Goal: Check status: Check status

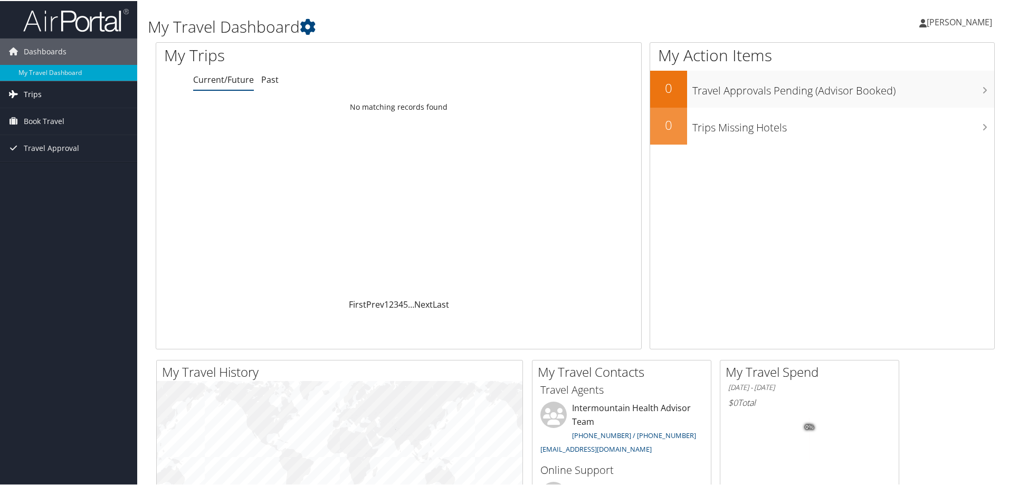
click at [26, 92] on span "Trips" at bounding box center [33, 93] width 18 height 26
click at [49, 114] on link "Current/Future Trips" at bounding box center [68, 115] width 137 height 16
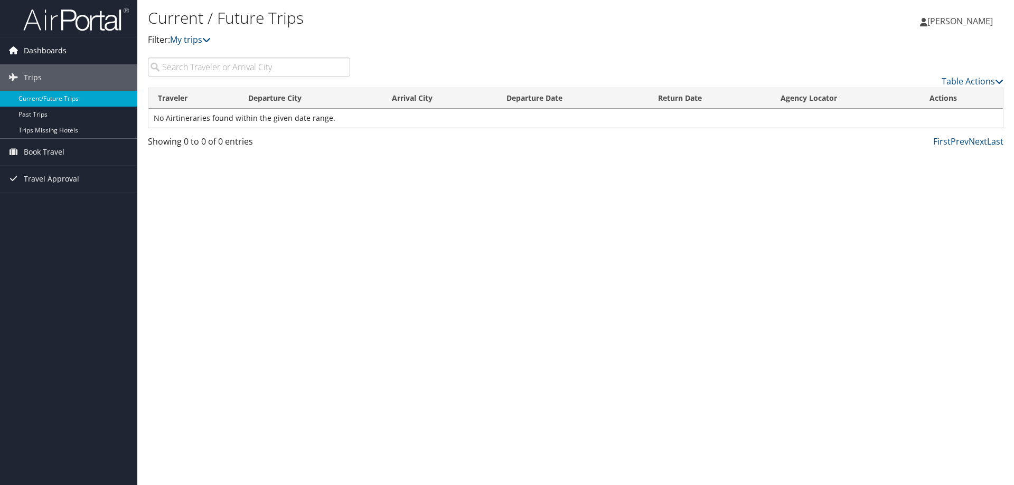
click at [44, 50] on span "Dashboards" at bounding box center [45, 50] width 43 height 26
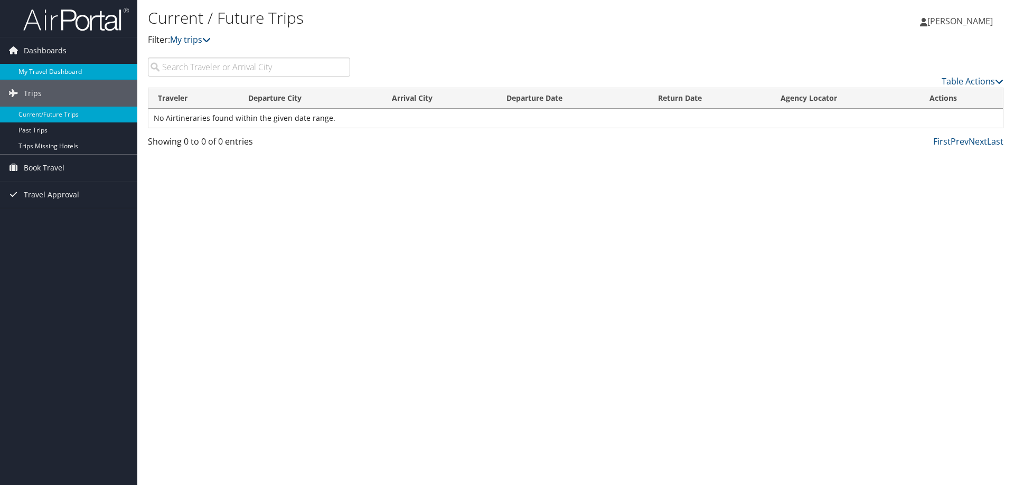
click at [41, 70] on link "My Travel Dashboard" at bounding box center [68, 72] width 137 height 16
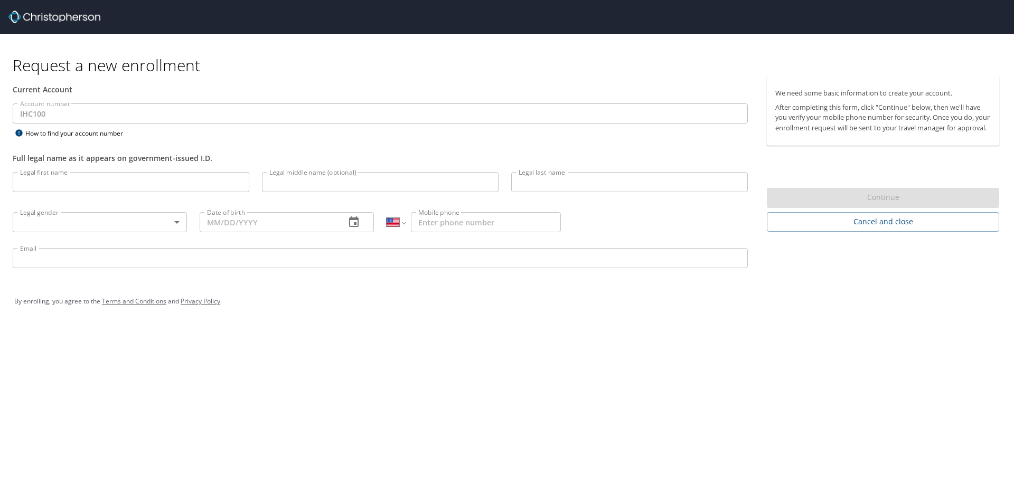
select select "US"
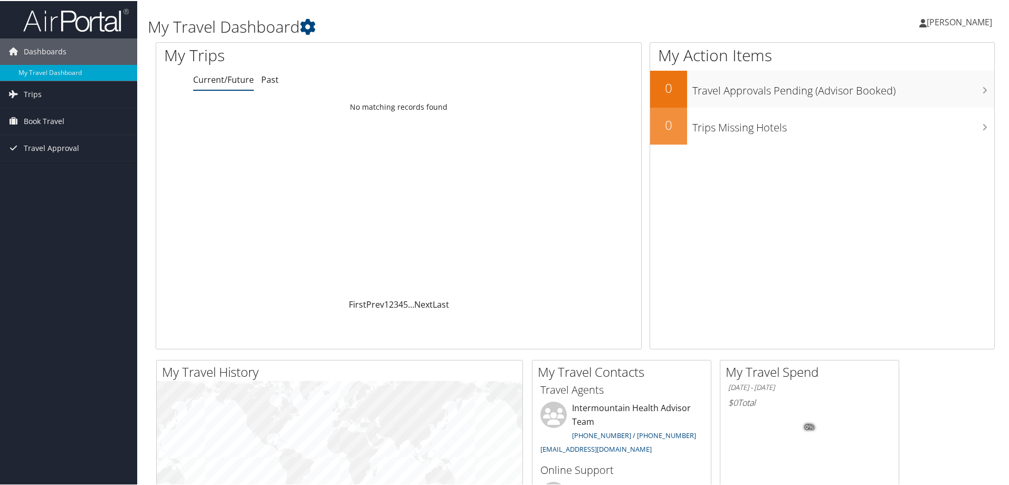
click at [972, 22] on span "[PERSON_NAME]" at bounding box center [959, 21] width 65 height 12
click at [898, 92] on link "View Travel Profile" at bounding box center [932, 94] width 118 height 18
click at [48, 148] on span "Travel Approval" at bounding box center [51, 147] width 55 height 26
click at [48, 168] on link "Pending Trip Approvals" at bounding box center [68, 168] width 137 height 16
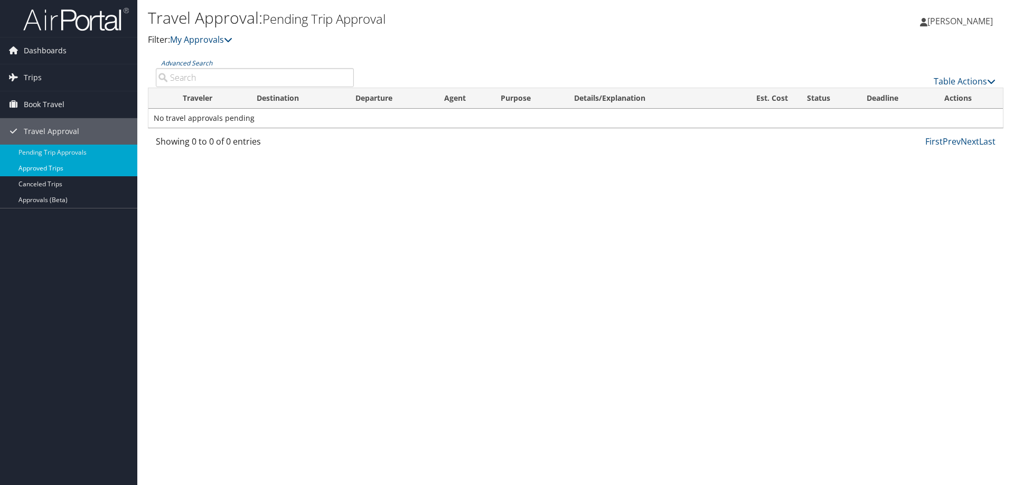
click at [30, 166] on link "Approved Trips" at bounding box center [68, 168] width 137 height 16
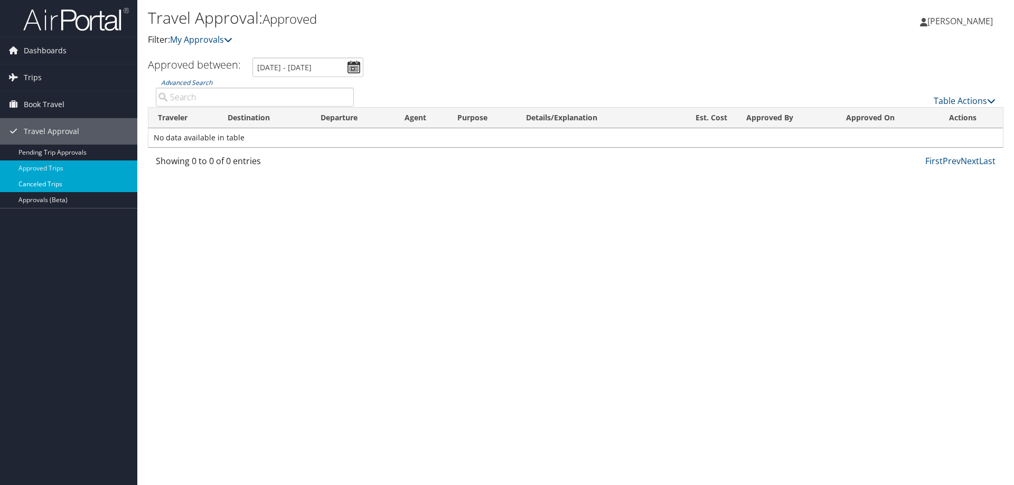
click at [40, 184] on link "Canceled Trips" at bounding box center [68, 184] width 137 height 16
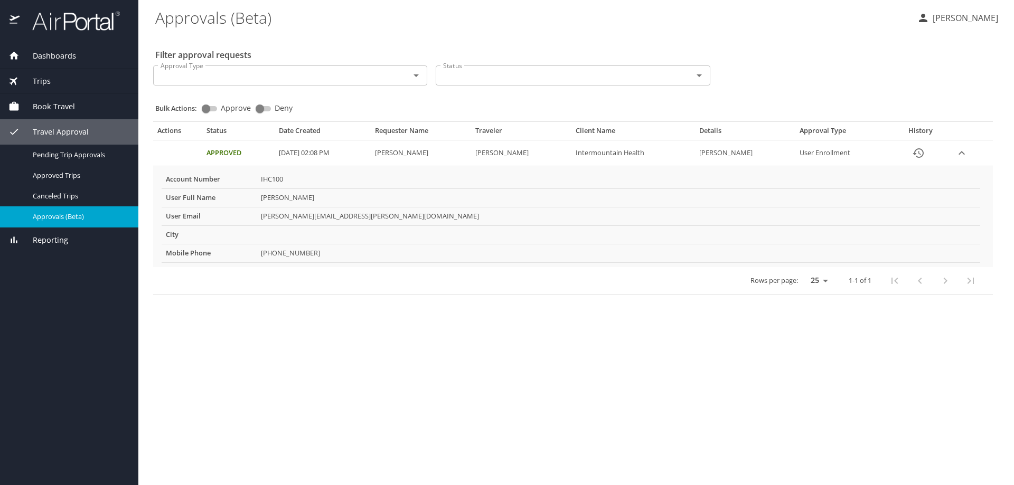
click at [407, 426] on main "Approvals (Beta) [PERSON_NAME] Filter approval requests Approval Type Approval …" at bounding box center [575, 242] width 875 height 485
